Goal: Transaction & Acquisition: Purchase product/service

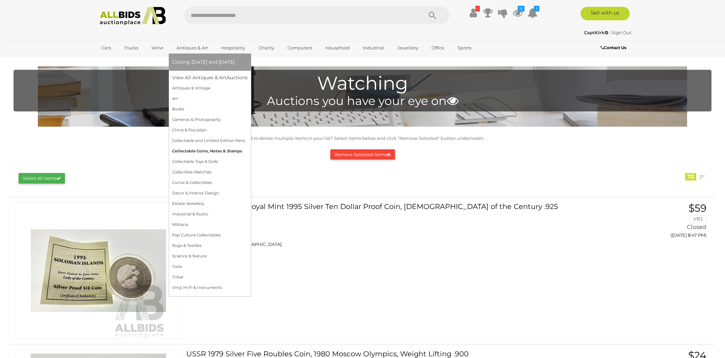
click at [187, 150] on link "Collectable Coins, Notes & Stamps" at bounding box center [209, 151] width 75 height 10
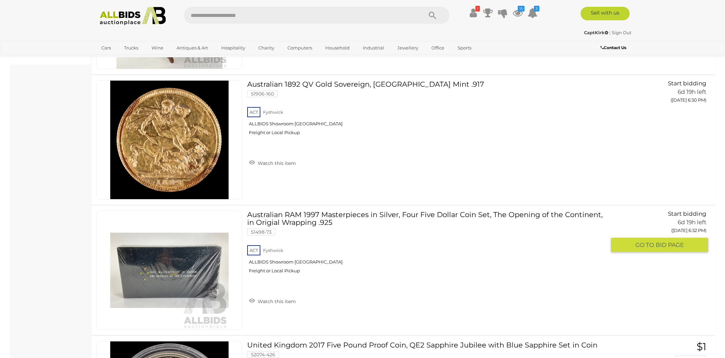
scroll to position [181, 0]
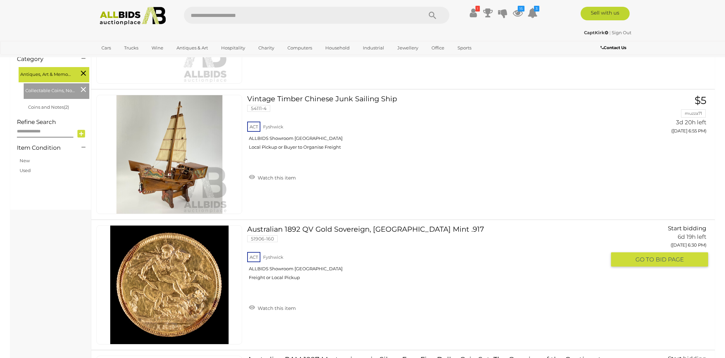
click at [167, 281] on link at bounding box center [169, 284] width 146 height 119
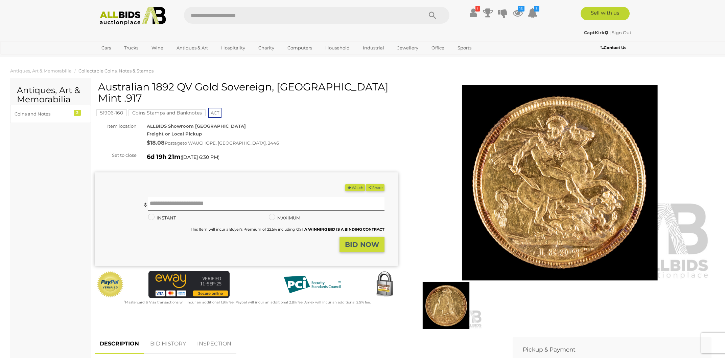
click at [354, 184] on button "Watch" at bounding box center [355, 187] width 20 height 7
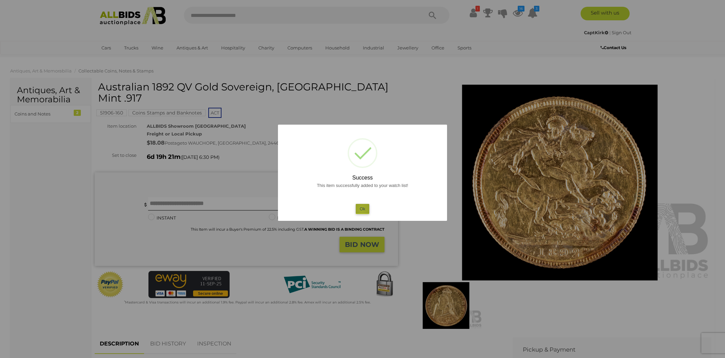
click at [362, 208] on button "Ok" at bounding box center [363, 209] width 14 height 10
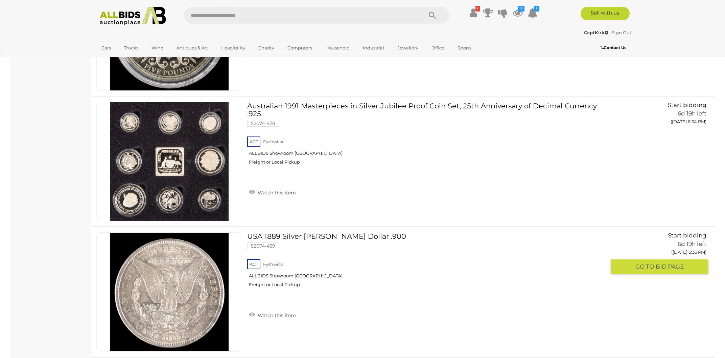
scroll to position [727, 0]
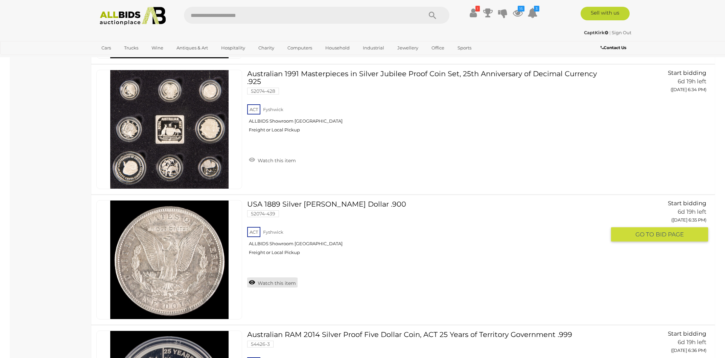
click at [274, 281] on link "Watch this item" at bounding box center [272, 282] width 50 height 10
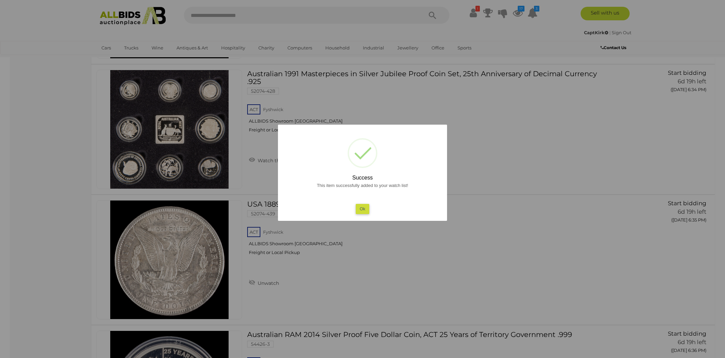
click at [362, 209] on button "Ok" at bounding box center [363, 209] width 14 height 10
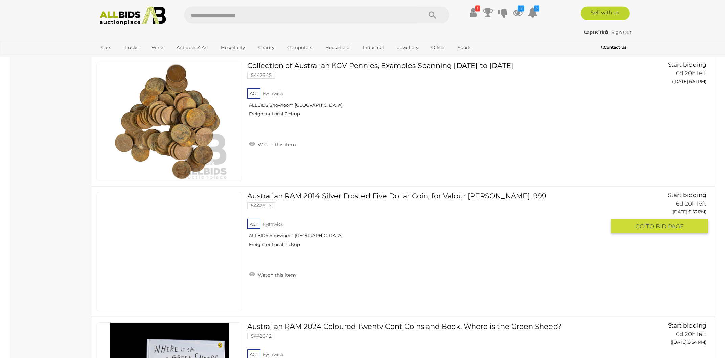
scroll to position [2831, 0]
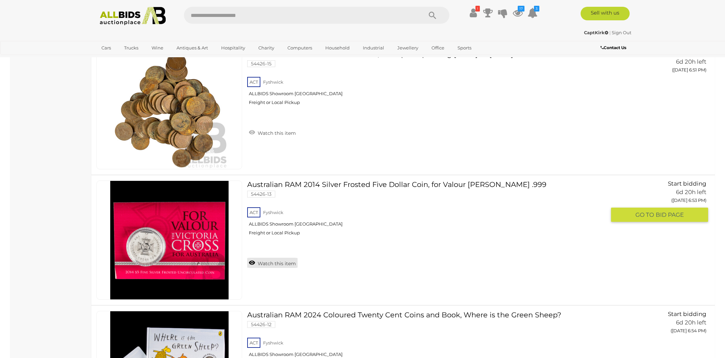
click at [271, 258] on link "Watch this item" at bounding box center [272, 262] width 50 height 10
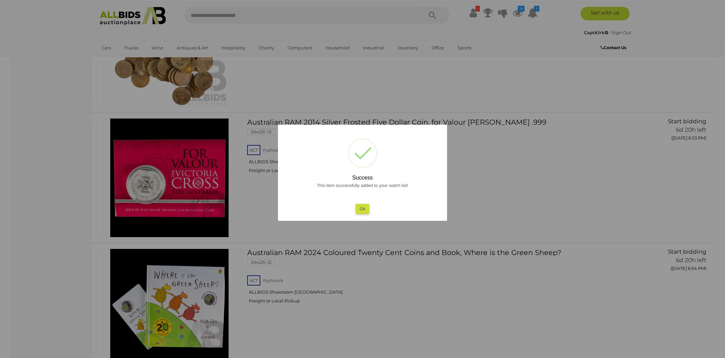
scroll to position [2976, 0]
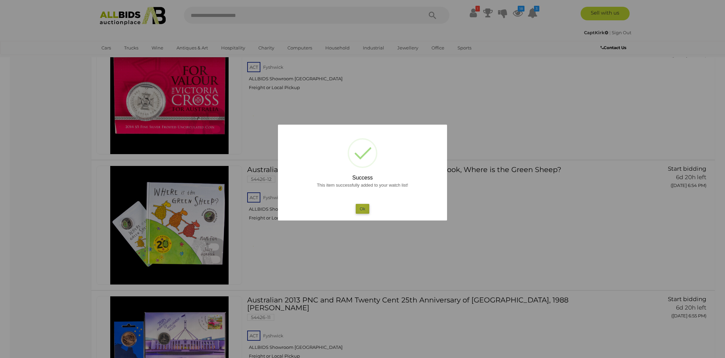
click at [362, 207] on button "Ok" at bounding box center [363, 209] width 14 height 10
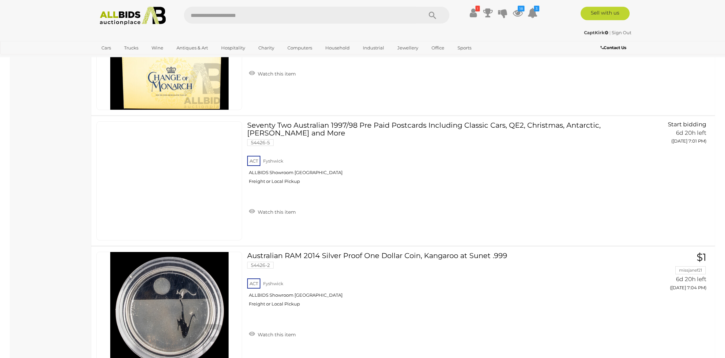
scroll to position [3956, 0]
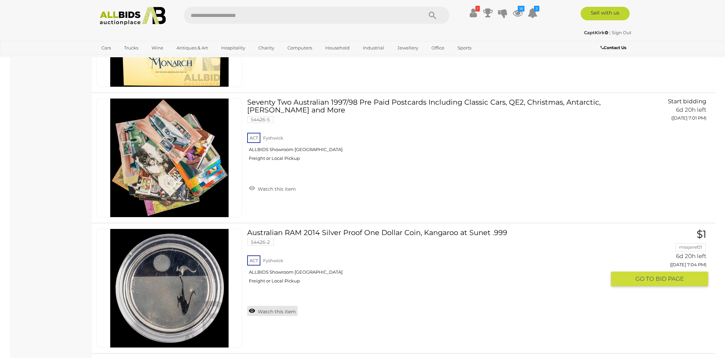
click at [274, 306] on link "Watch this item" at bounding box center [272, 311] width 50 height 10
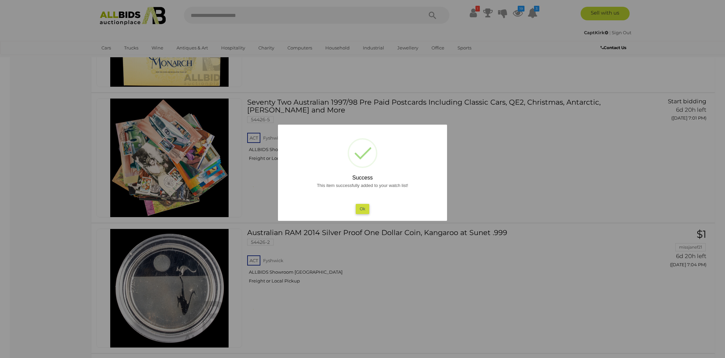
click at [360, 210] on button "Ok" at bounding box center [363, 209] width 14 height 10
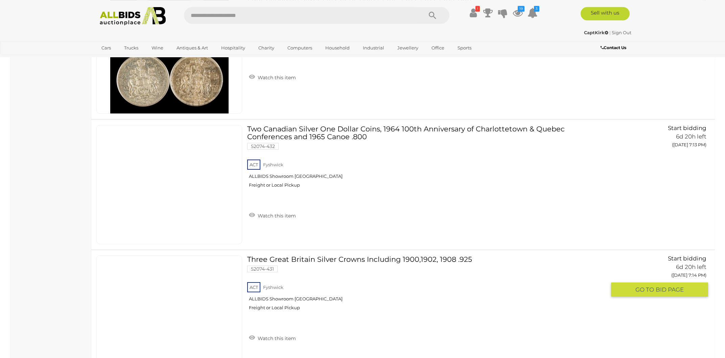
scroll to position [5189, 0]
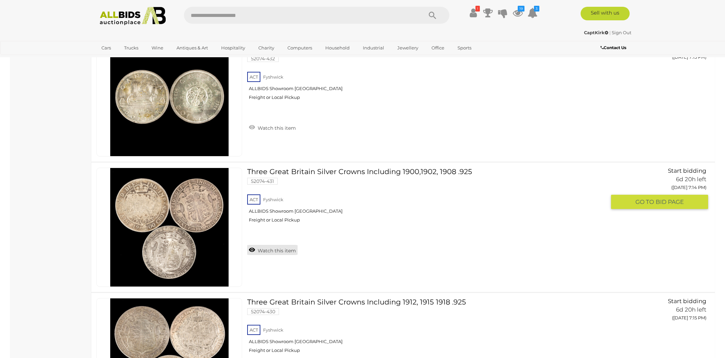
click at [276, 246] on link "Watch this item" at bounding box center [272, 250] width 50 height 10
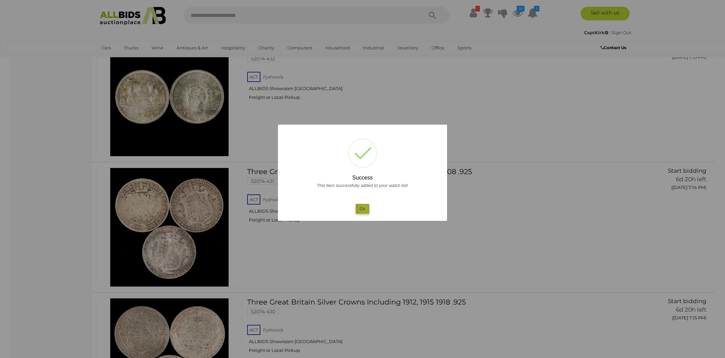
click at [365, 208] on button "Ok" at bounding box center [363, 209] width 14 height 10
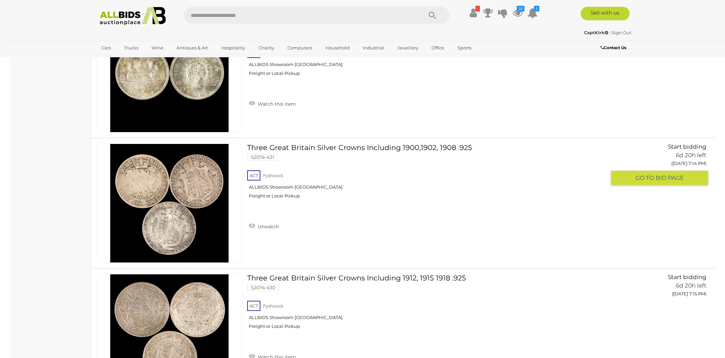
scroll to position [5261, 0]
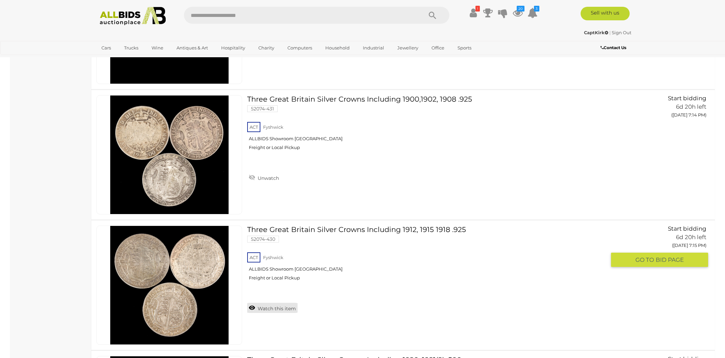
click at [279, 302] on link "Watch this item" at bounding box center [272, 307] width 50 height 10
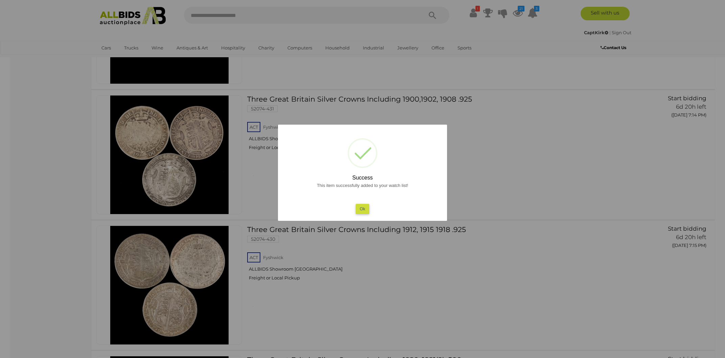
click at [366, 208] on button "Ok" at bounding box center [363, 209] width 14 height 10
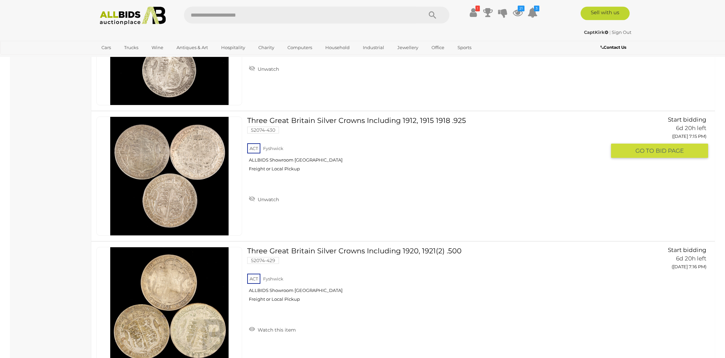
scroll to position [5370, 0]
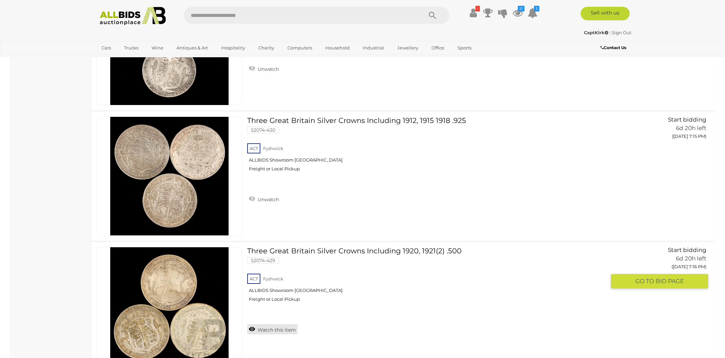
click at [279, 324] on link "Watch this item" at bounding box center [272, 329] width 50 height 10
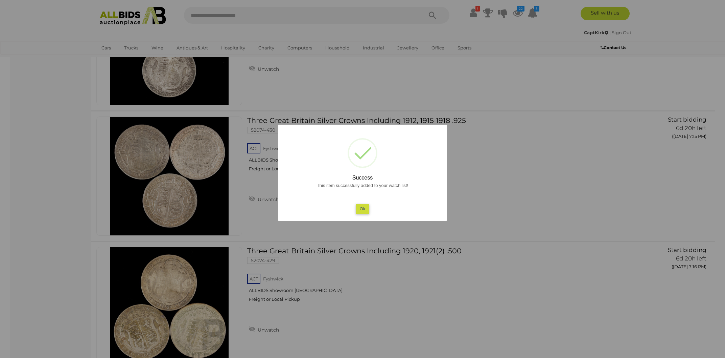
click at [365, 210] on button "Ok" at bounding box center [363, 209] width 14 height 10
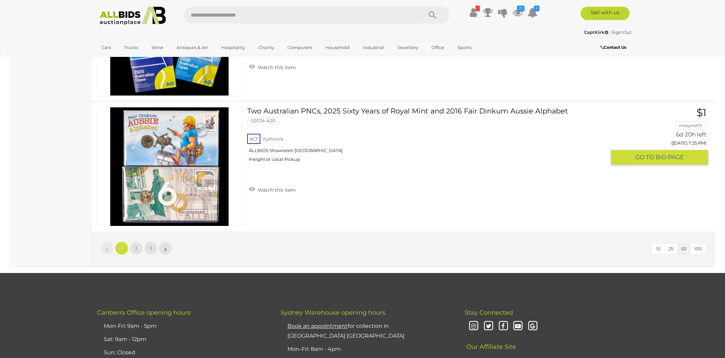
scroll to position [6458, 0]
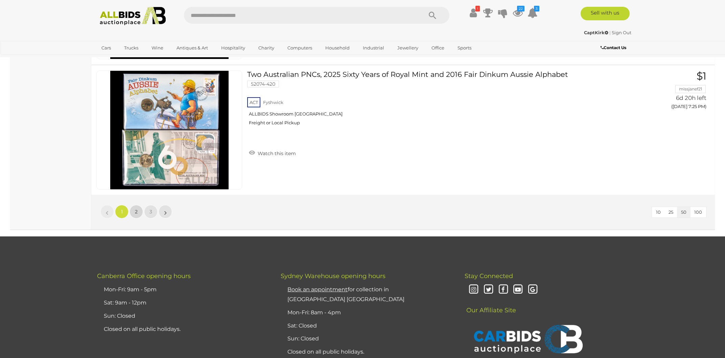
click at [136, 208] on span "2" at bounding box center [136, 211] width 3 height 6
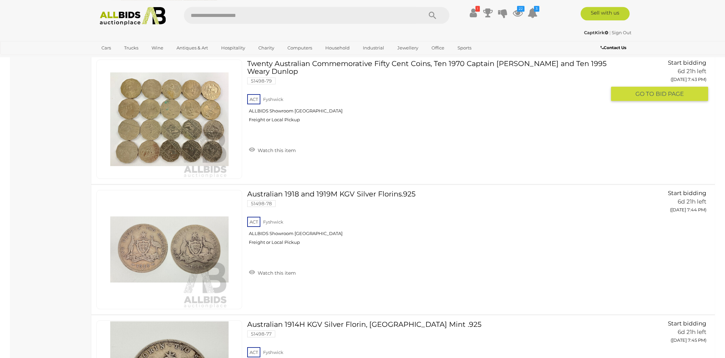
scroll to position [2393, 0]
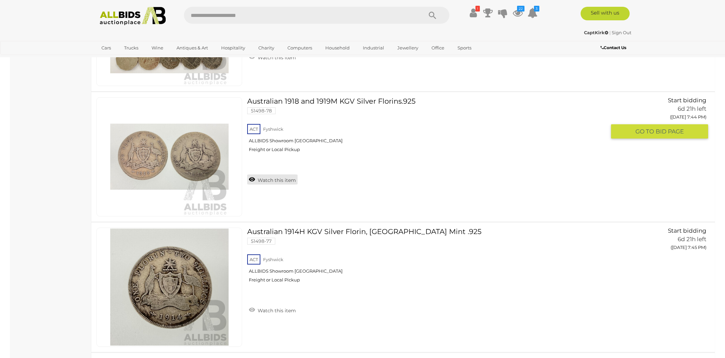
click at [276, 177] on link "Watch this item" at bounding box center [272, 179] width 50 height 10
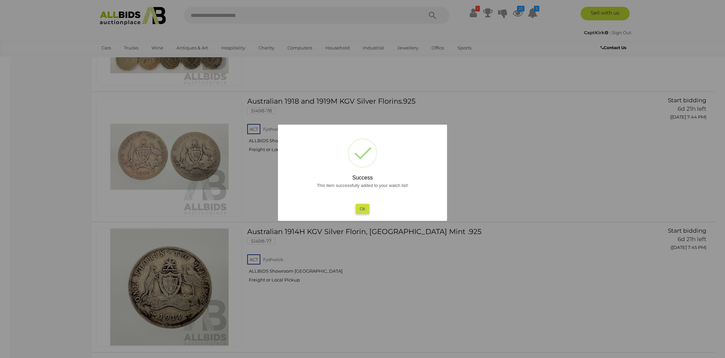
click at [362, 206] on button "Ok" at bounding box center [363, 209] width 14 height 10
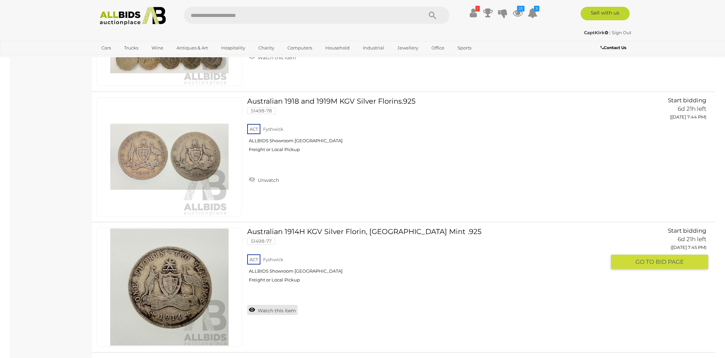
click at [268, 307] on link "Watch this item" at bounding box center [272, 310] width 50 height 10
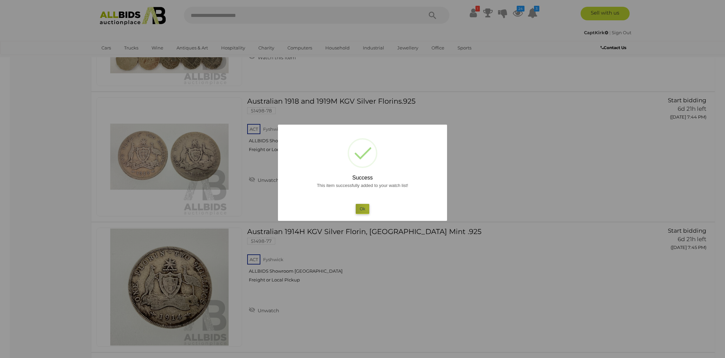
click at [367, 207] on button "Ok" at bounding box center [363, 209] width 14 height 10
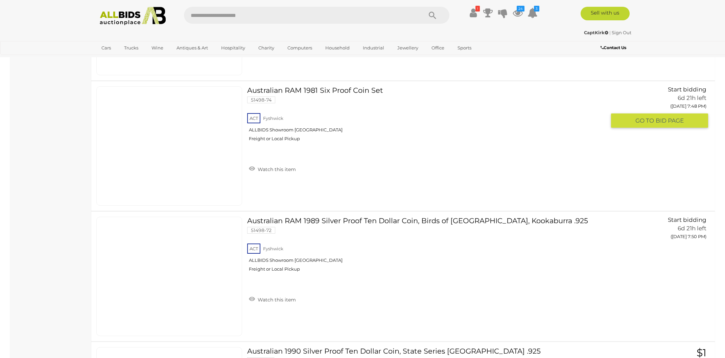
scroll to position [3010, 0]
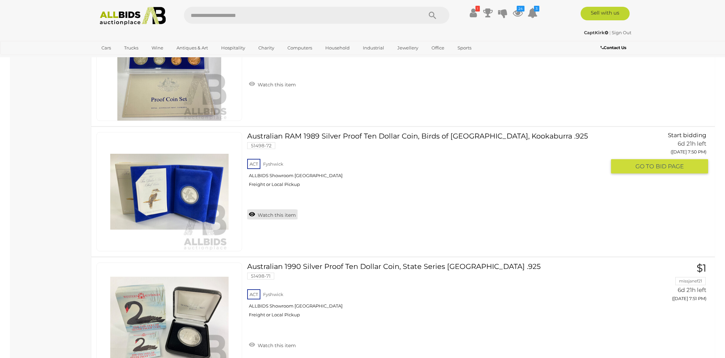
click at [268, 211] on link "Watch this item" at bounding box center [272, 214] width 50 height 10
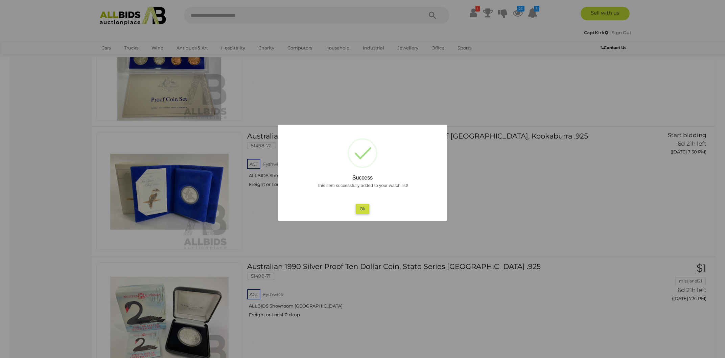
click at [365, 206] on button "Ok" at bounding box center [363, 209] width 14 height 10
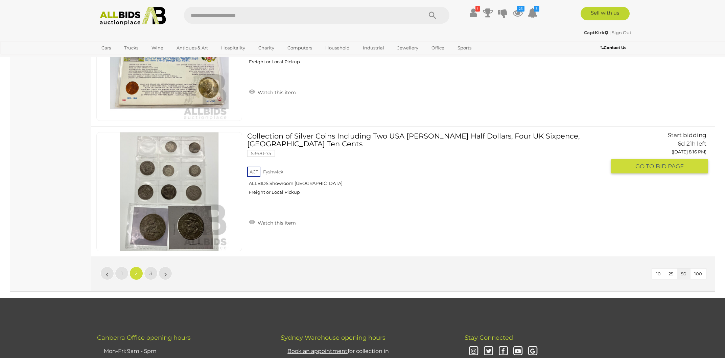
scroll to position [6456, 0]
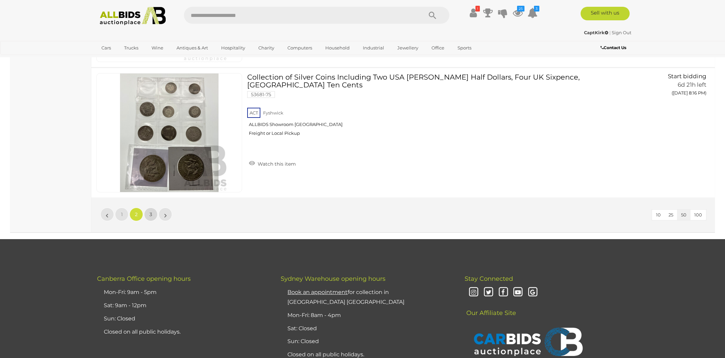
click at [152, 207] on link "3" at bounding box center [151, 214] width 14 height 14
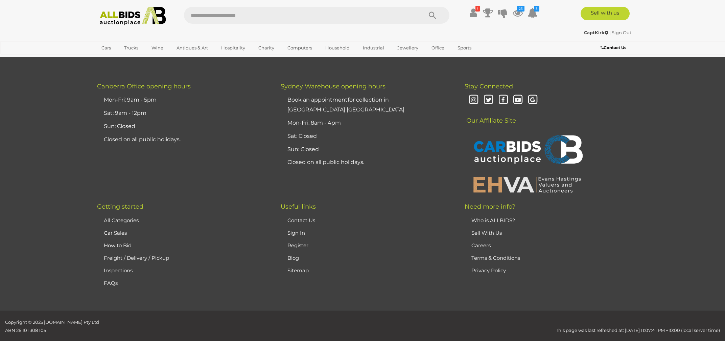
scroll to position [72, 0]
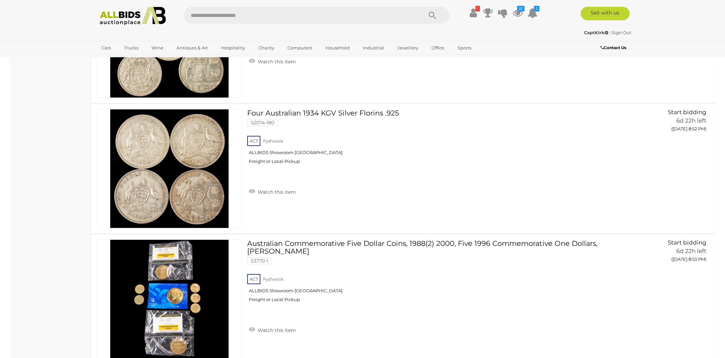
scroll to position [4533, 0]
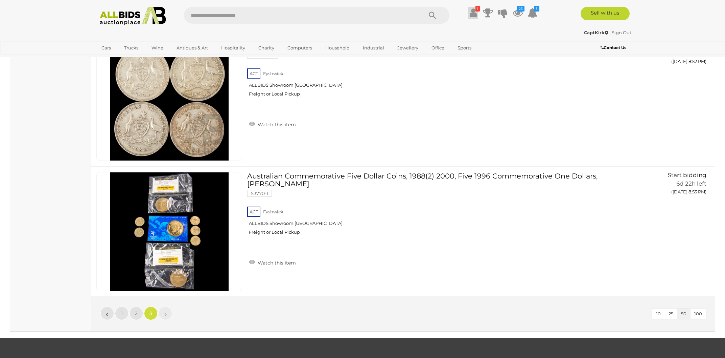
click at [473, 16] on icon at bounding box center [473, 13] width 7 height 12
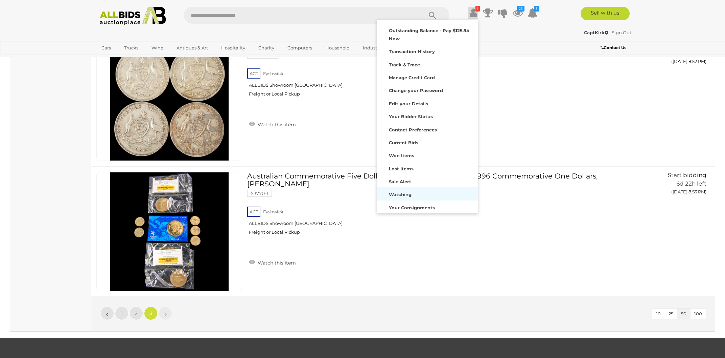
click at [404, 192] on strong "Watching" at bounding box center [400, 194] width 23 height 5
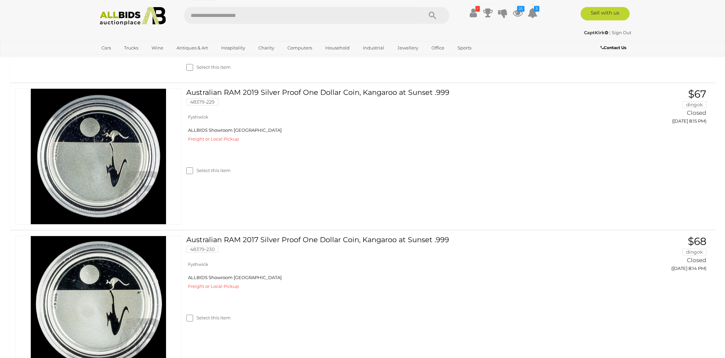
scroll to position [3281, 0]
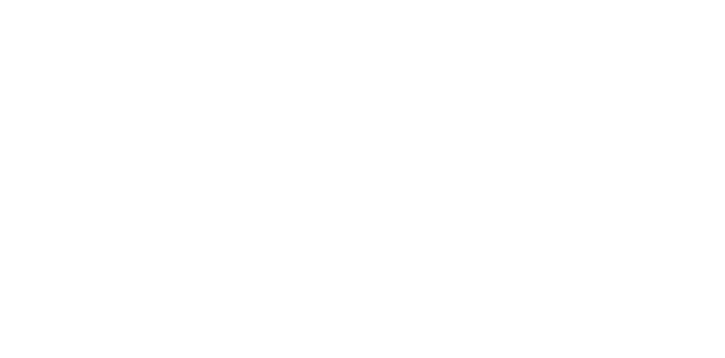
scroll to position [19, 0]
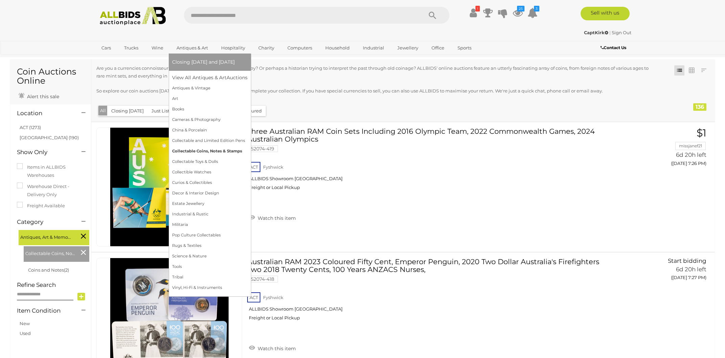
click at [191, 151] on link "Collectable Coins, Notes & Stamps" at bounding box center [209, 151] width 75 height 10
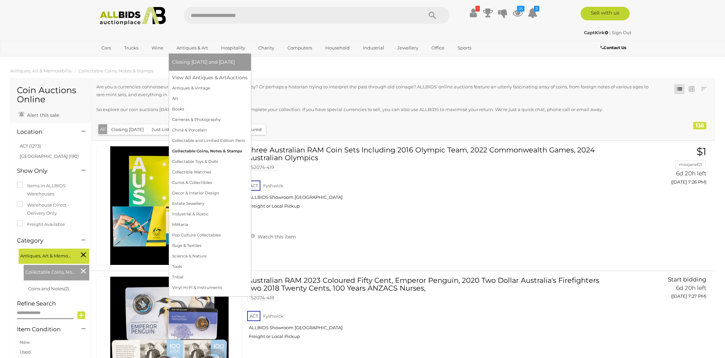
click at [207, 150] on link "Collectable Coins, Notes & Stamps" at bounding box center [209, 151] width 75 height 10
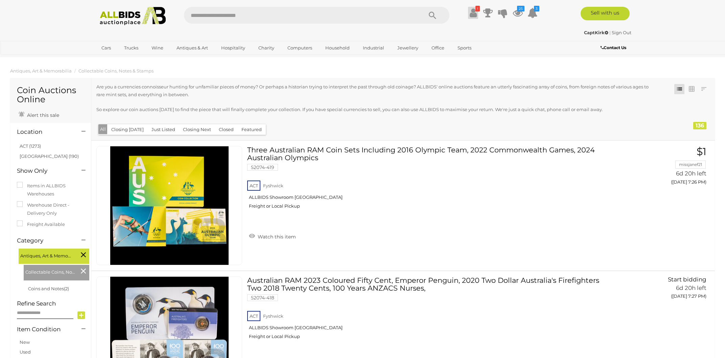
click at [472, 15] on icon at bounding box center [473, 13] width 7 height 12
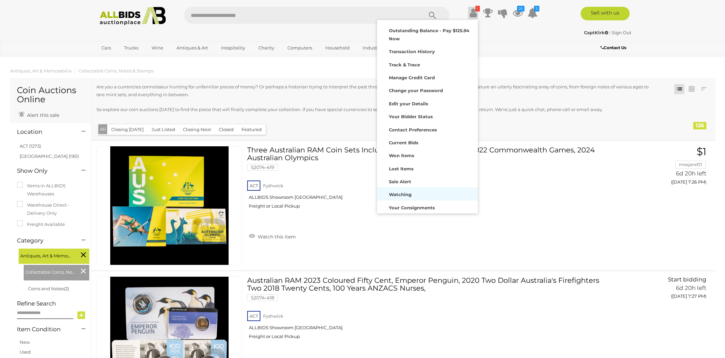
click at [397, 192] on strong "Watching" at bounding box center [400, 194] width 23 height 5
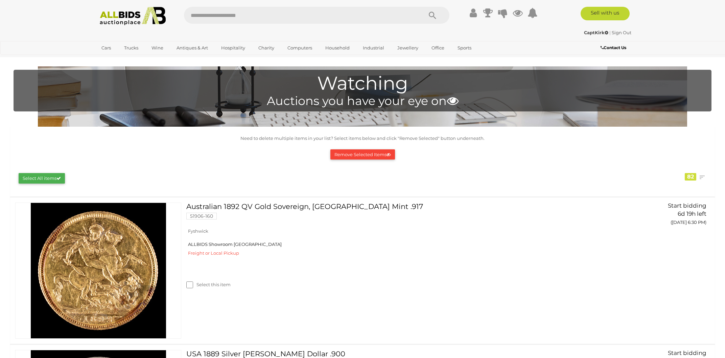
scroll to position [161, 0]
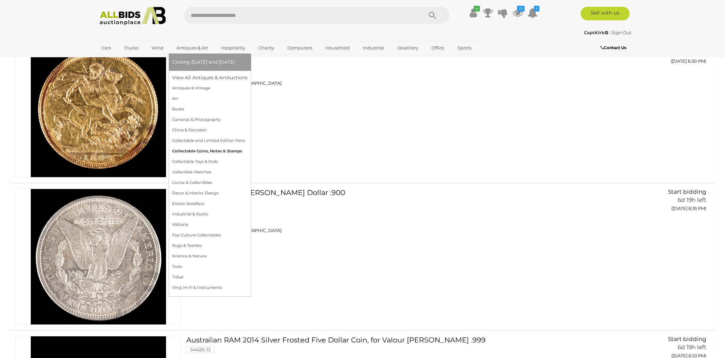
click at [191, 150] on link "Collectable Coins, Notes & Stamps" at bounding box center [209, 151] width 75 height 10
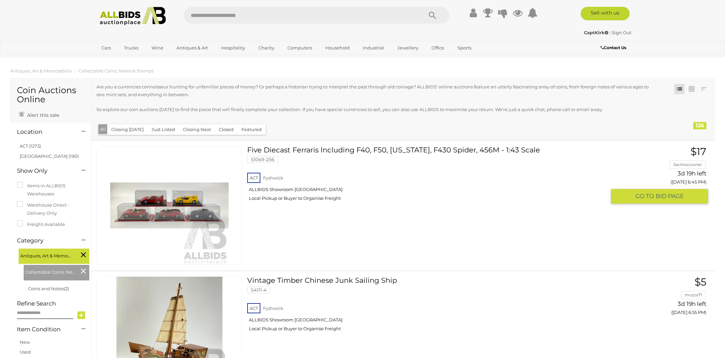
scroll to position [365, 0]
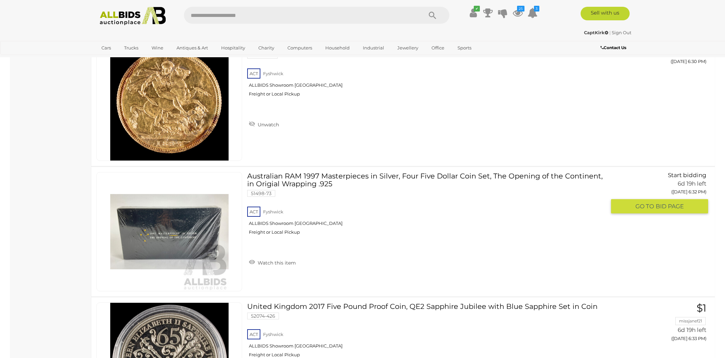
click at [173, 229] on img at bounding box center [169, 231] width 118 height 118
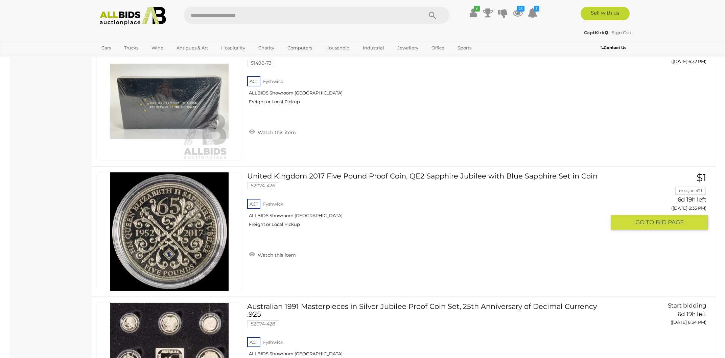
scroll to position [495, 0]
click at [271, 253] on link "Watch this item" at bounding box center [272, 254] width 50 height 10
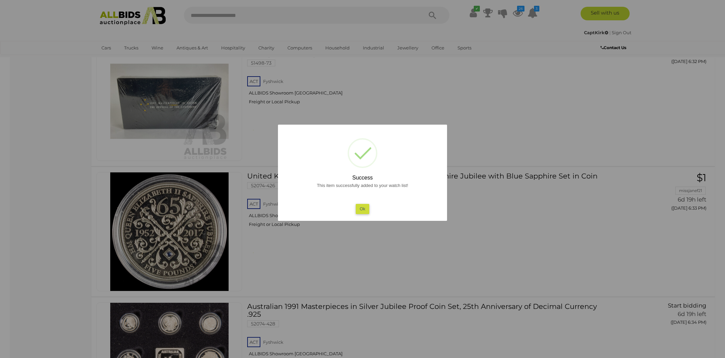
click at [366, 208] on button "Ok" at bounding box center [363, 209] width 14 height 10
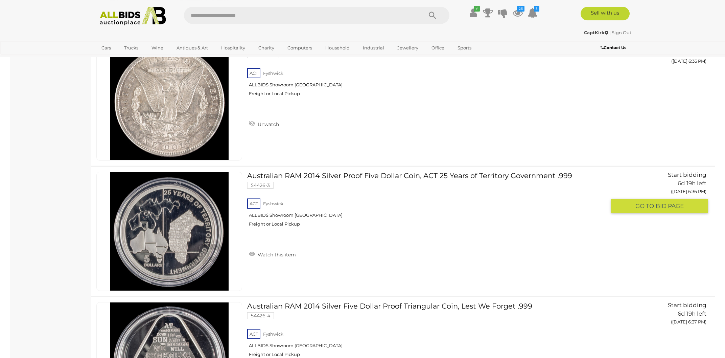
scroll to position [894, 0]
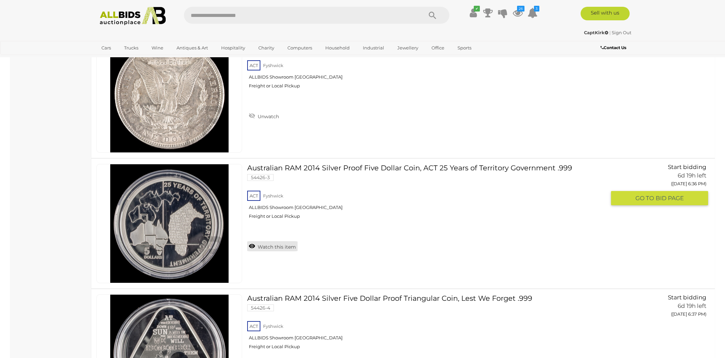
click at [276, 246] on link "Watch this item" at bounding box center [272, 246] width 50 height 10
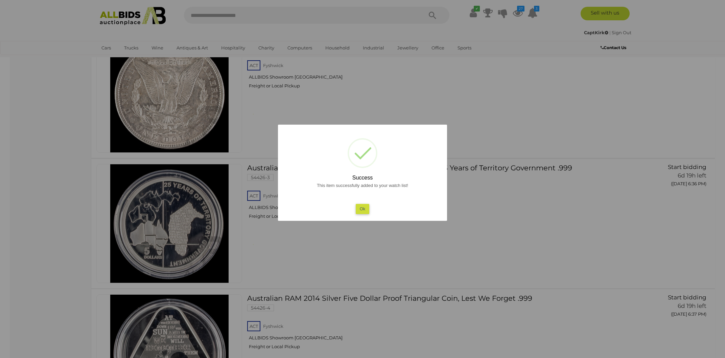
click at [361, 209] on button "Ok" at bounding box center [363, 209] width 14 height 10
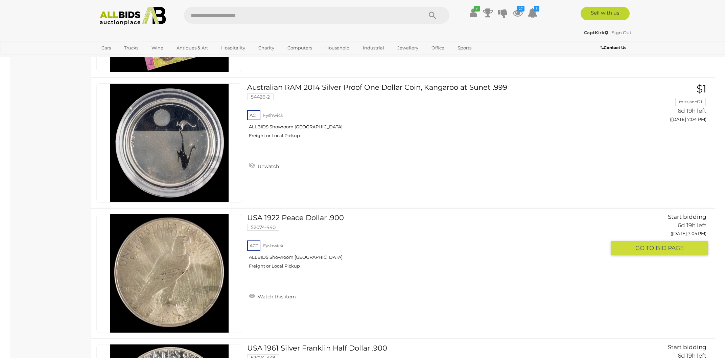
scroll to position [4122, 0]
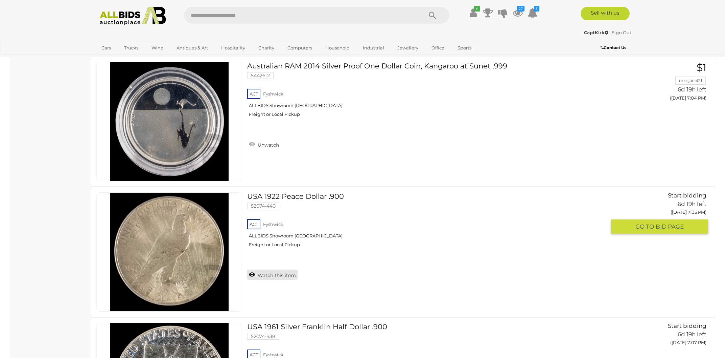
click at [266, 270] on link "Watch this item" at bounding box center [272, 274] width 50 height 10
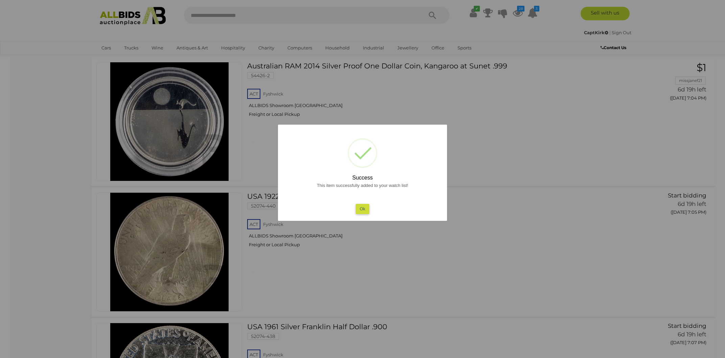
click at [360, 211] on button "Ok" at bounding box center [363, 209] width 14 height 10
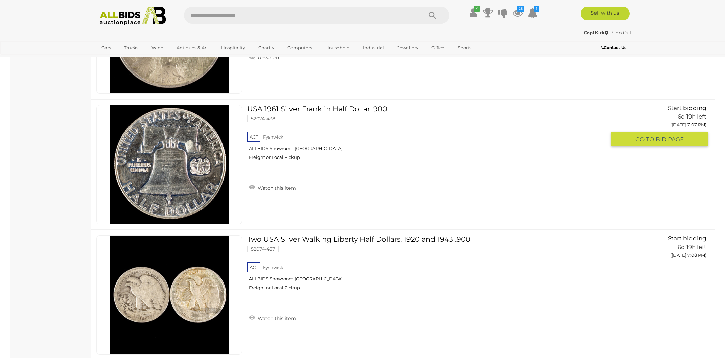
scroll to position [4376, 0]
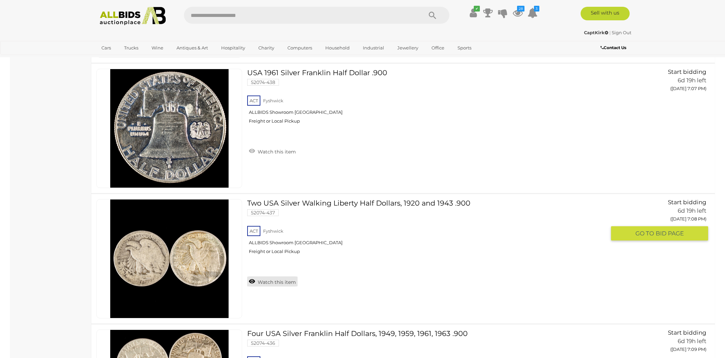
click at [272, 276] on link "Watch this item" at bounding box center [272, 281] width 50 height 10
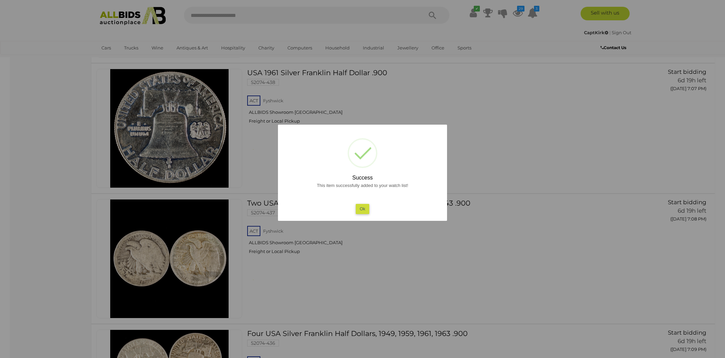
click at [360, 209] on button "Ok" at bounding box center [363, 209] width 14 height 10
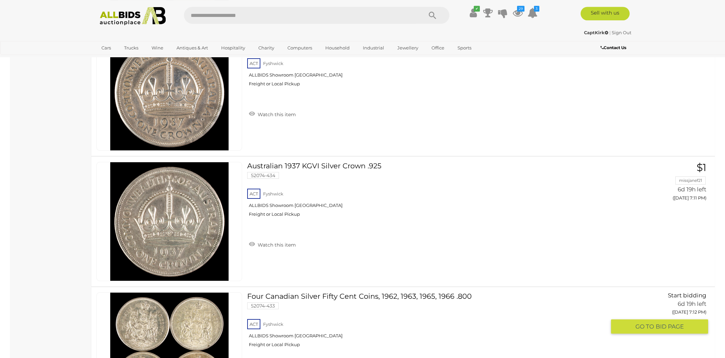
scroll to position [4884, 0]
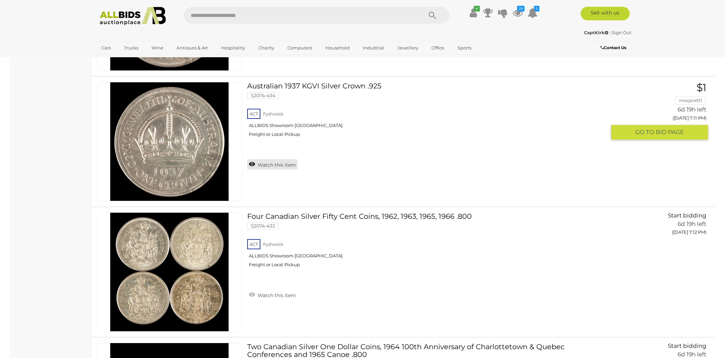
click at [271, 159] on link "Watch this item" at bounding box center [272, 164] width 50 height 10
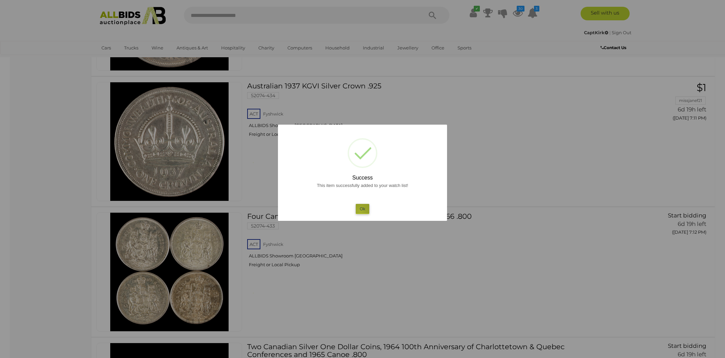
click at [361, 210] on button "Ok" at bounding box center [363, 209] width 14 height 10
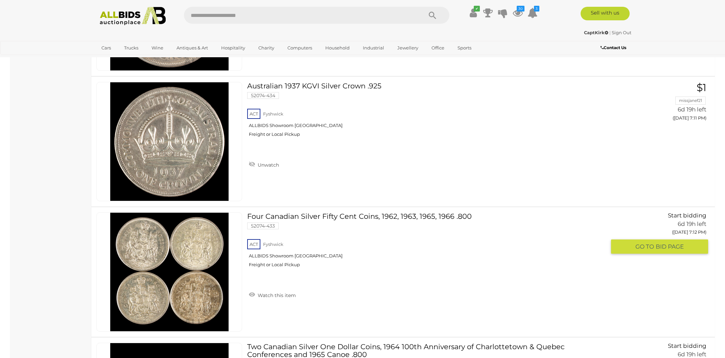
scroll to position [4811, 0]
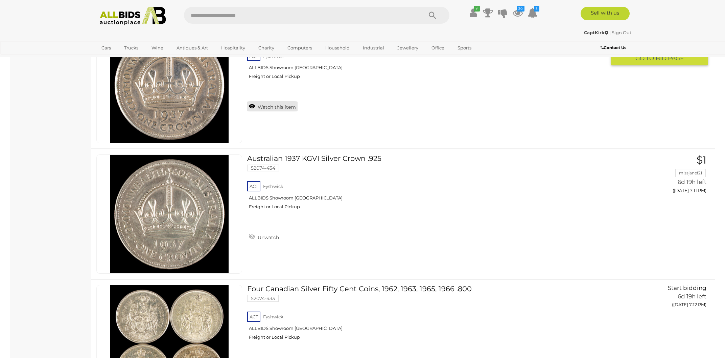
click at [273, 101] on link "Watch this item" at bounding box center [272, 106] width 50 height 10
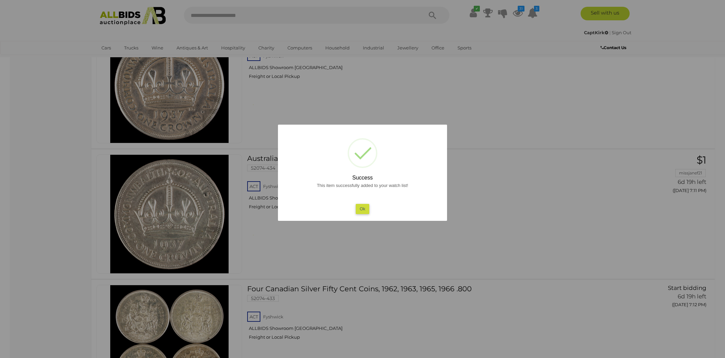
click at [365, 208] on button "Ok" at bounding box center [363, 209] width 14 height 10
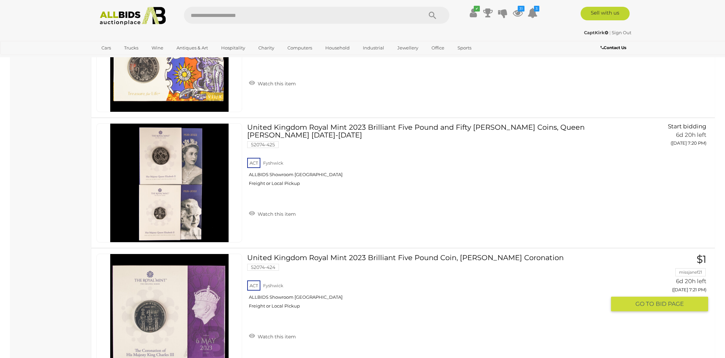
scroll to position [5791, 0]
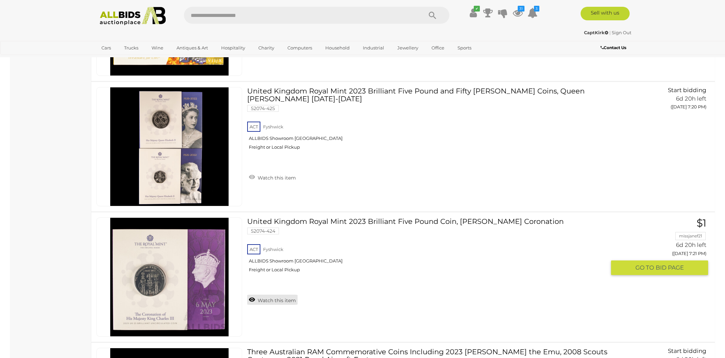
click at [273, 294] on link "Watch this item" at bounding box center [272, 299] width 50 height 10
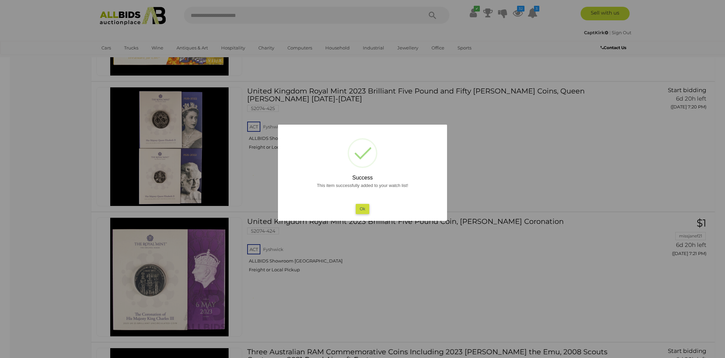
click at [365, 212] on button "Ok" at bounding box center [363, 209] width 14 height 10
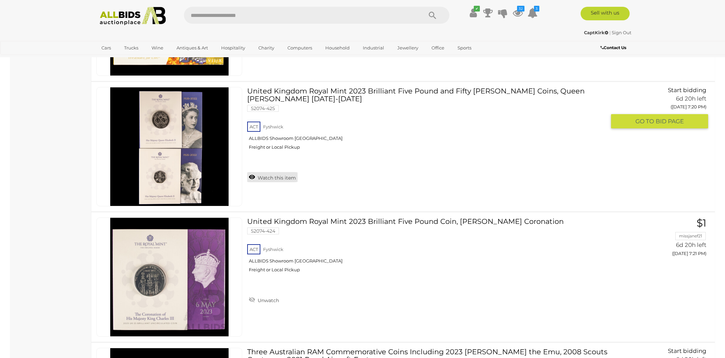
click at [276, 172] on link "Watch this item" at bounding box center [272, 177] width 50 height 10
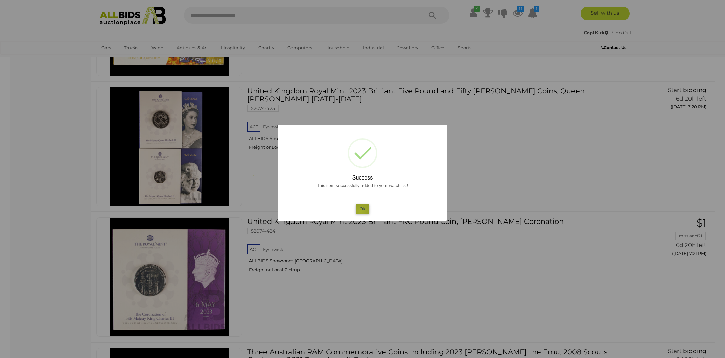
click at [361, 210] on button "Ok" at bounding box center [363, 209] width 14 height 10
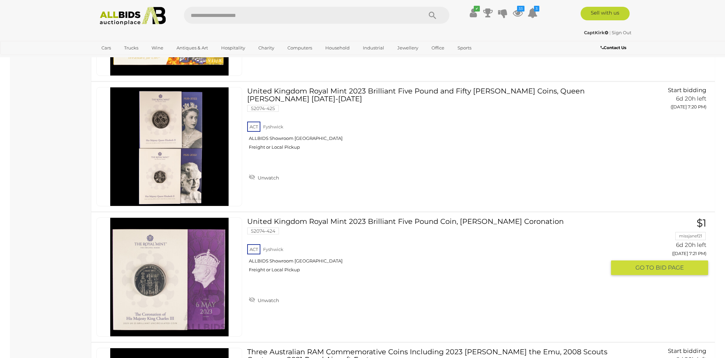
scroll to position [5682, 0]
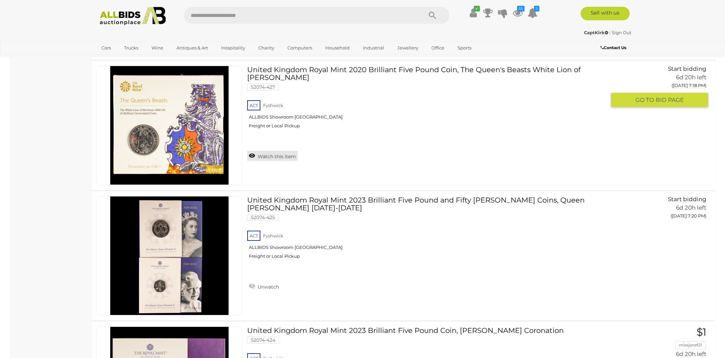
click at [281, 151] on link "Watch this item" at bounding box center [272, 156] width 50 height 10
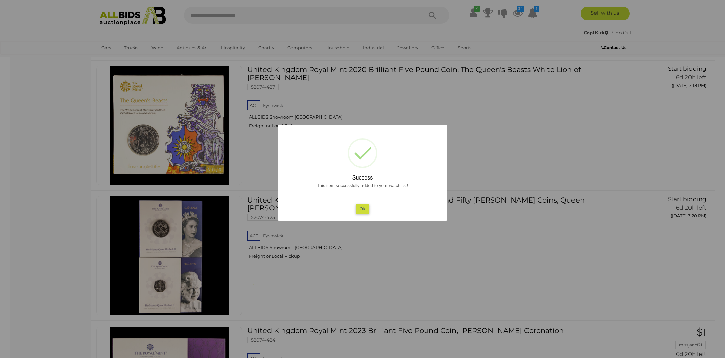
click at [363, 210] on button "Ok" at bounding box center [363, 209] width 14 height 10
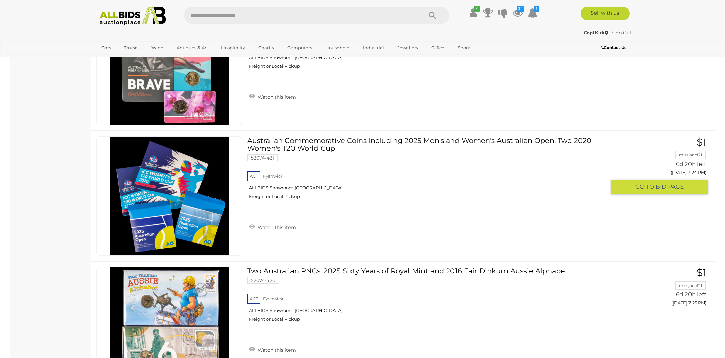
scroll to position [6407, 0]
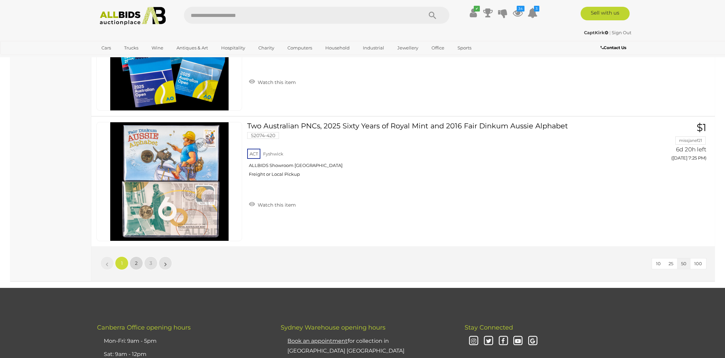
click at [137, 256] on link "2" at bounding box center [137, 263] width 14 height 14
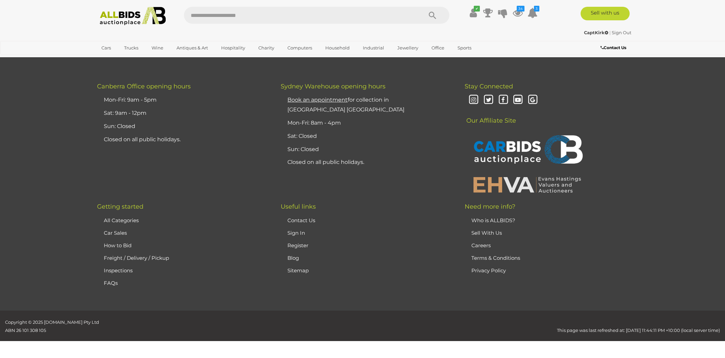
scroll to position [72, 0]
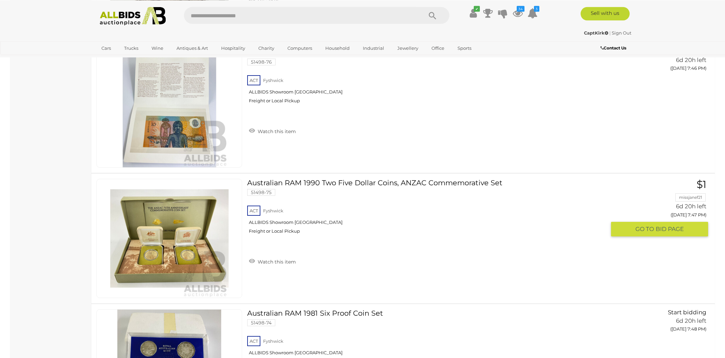
scroll to position [2720, 0]
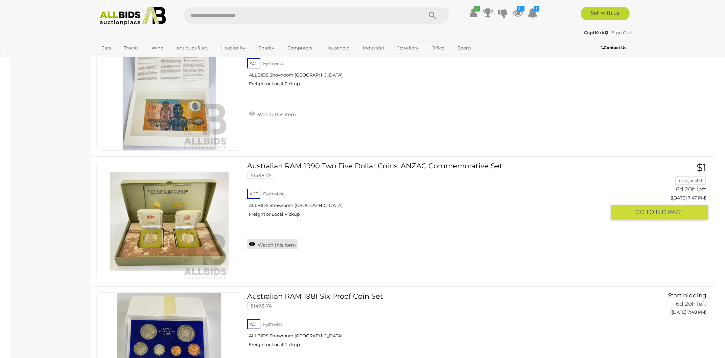
click at [271, 242] on link "Watch this item" at bounding box center [272, 244] width 50 height 10
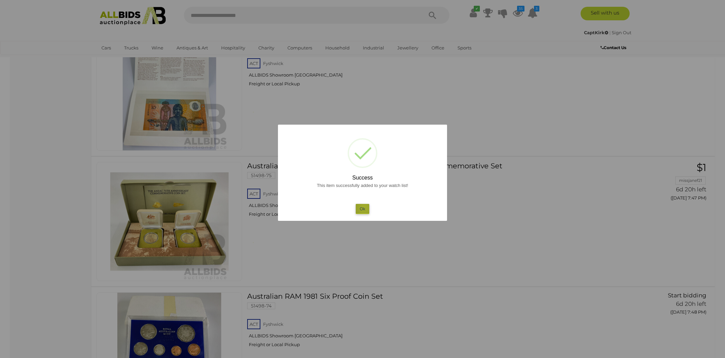
click at [364, 207] on button "Ok" at bounding box center [363, 209] width 14 height 10
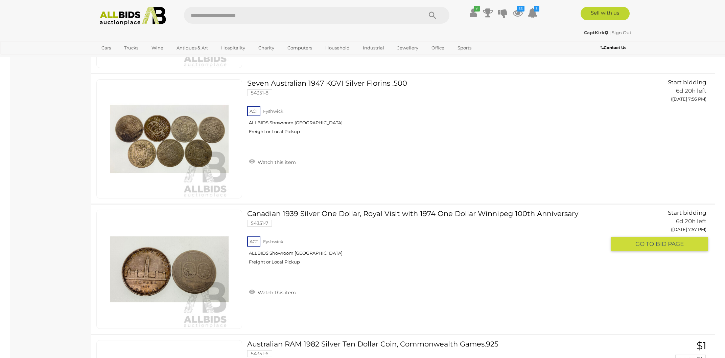
scroll to position [3953, 0]
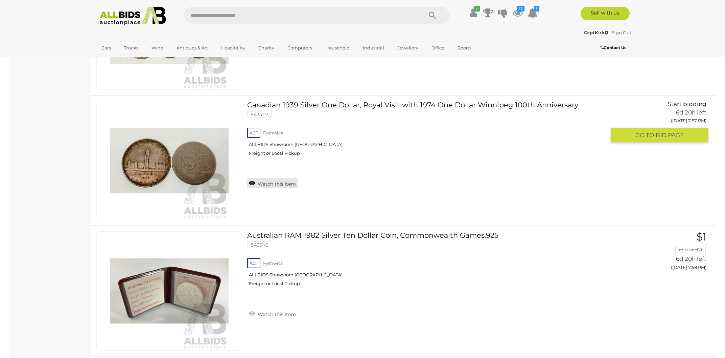
click at [278, 178] on link "Watch this item" at bounding box center [272, 183] width 50 height 10
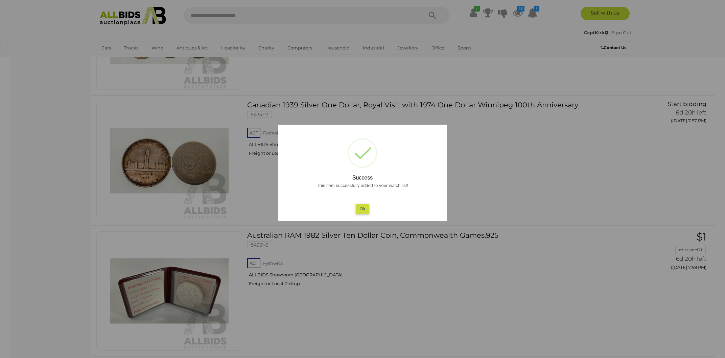
click at [360, 209] on button "Ok" at bounding box center [363, 209] width 14 height 10
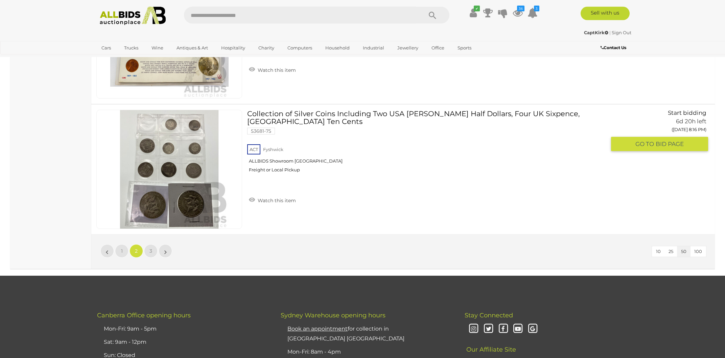
scroll to position [6420, 0]
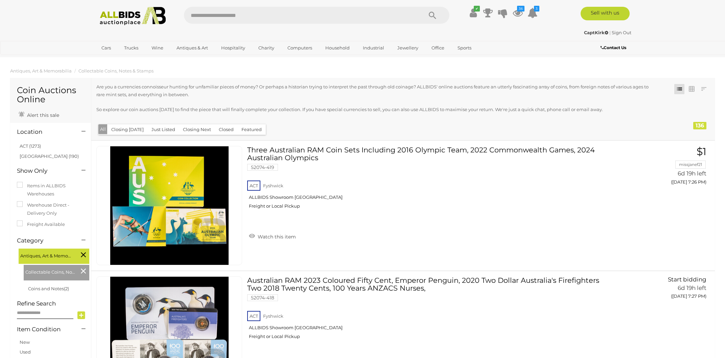
scroll to position [6420, 0]
